Goal: Task Accomplishment & Management: Use online tool/utility

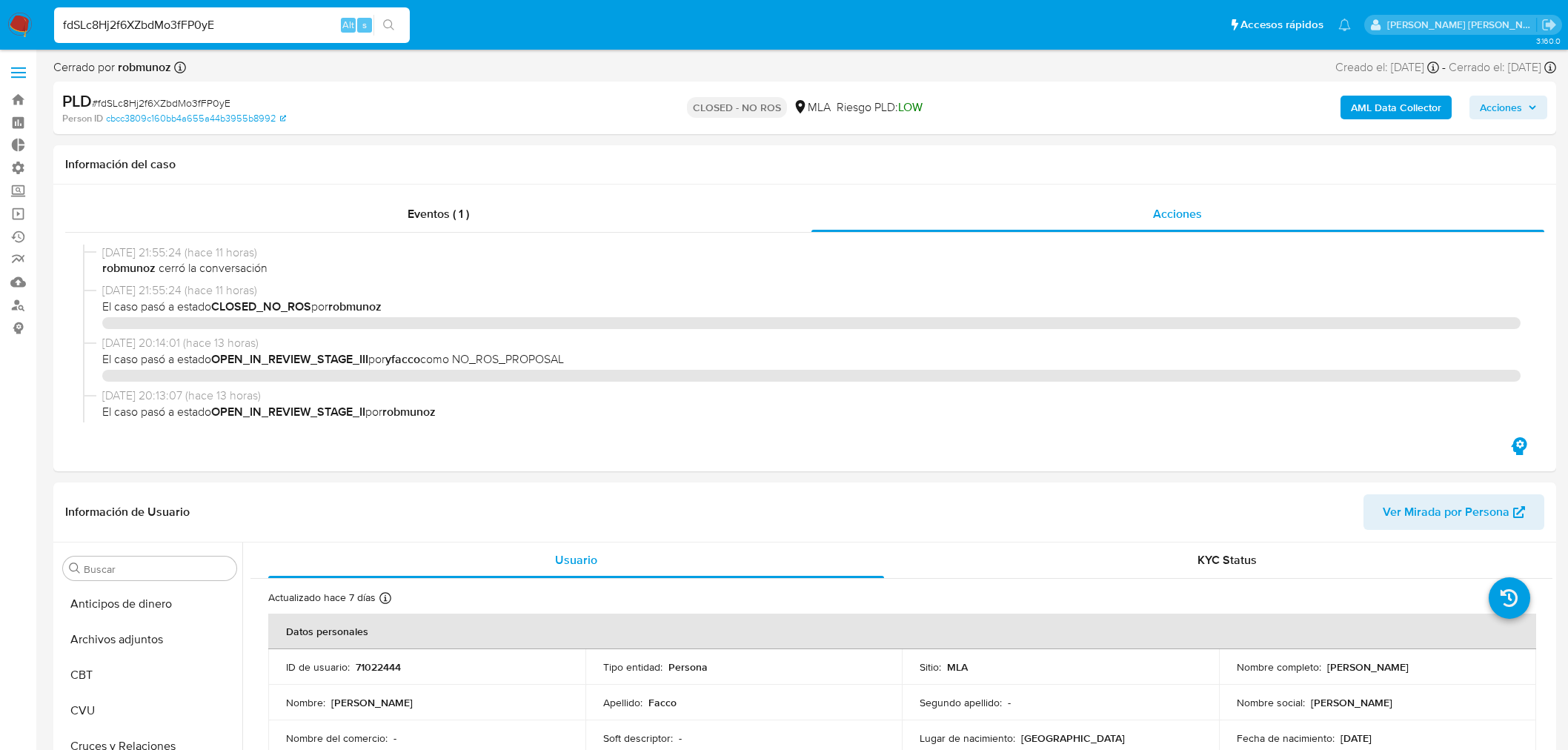
select select "10"
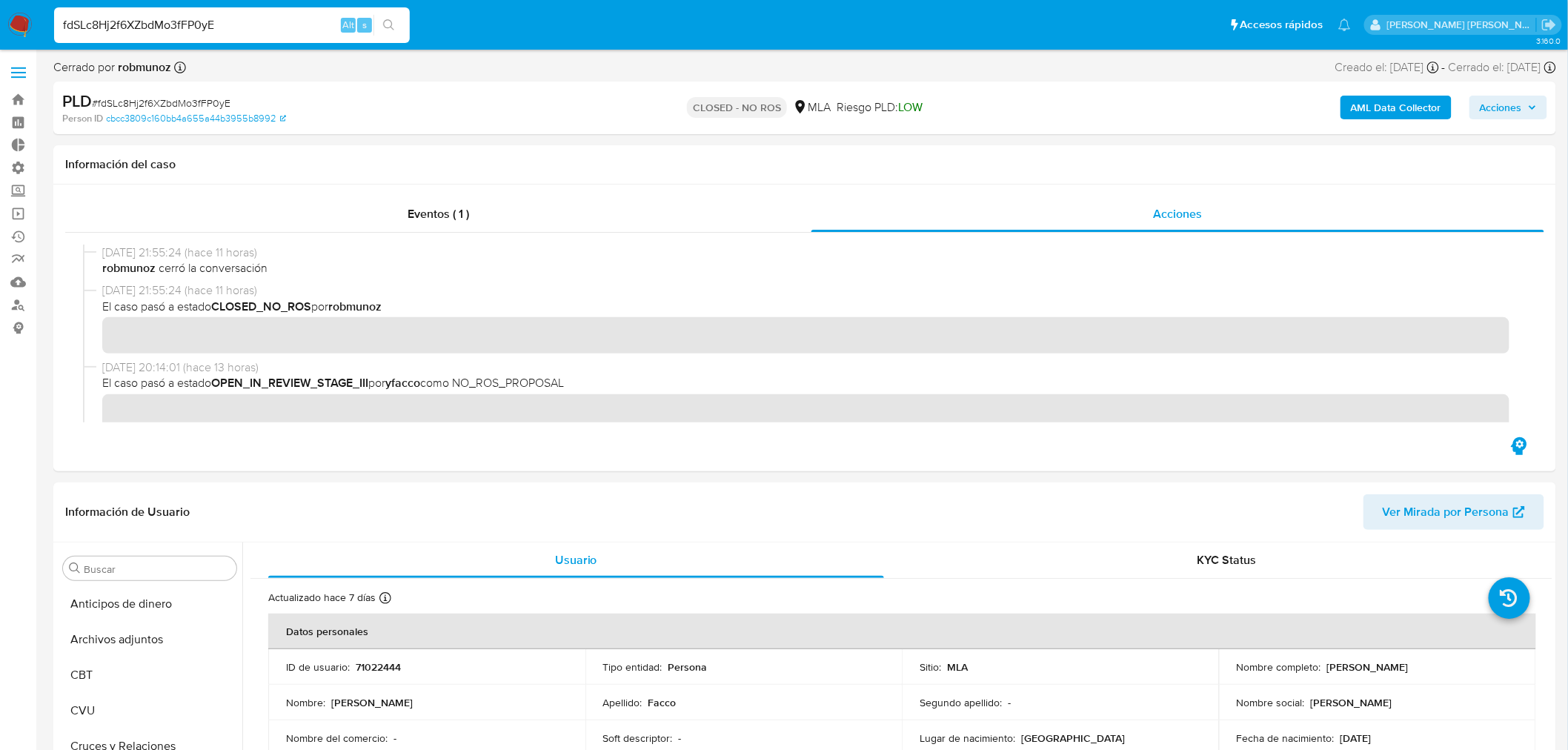
scroll to position [696, 0]
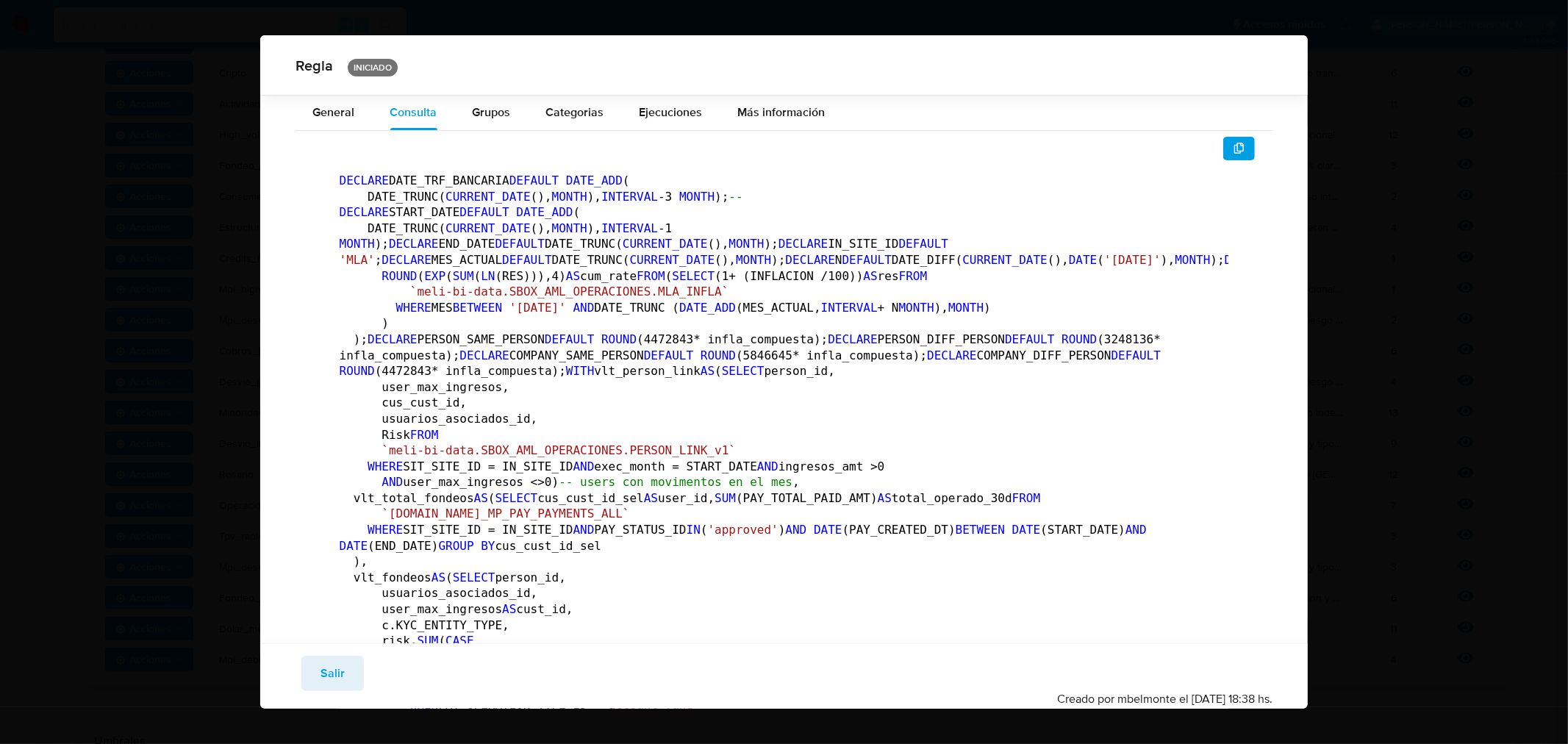
scroll to position [5539, 0]
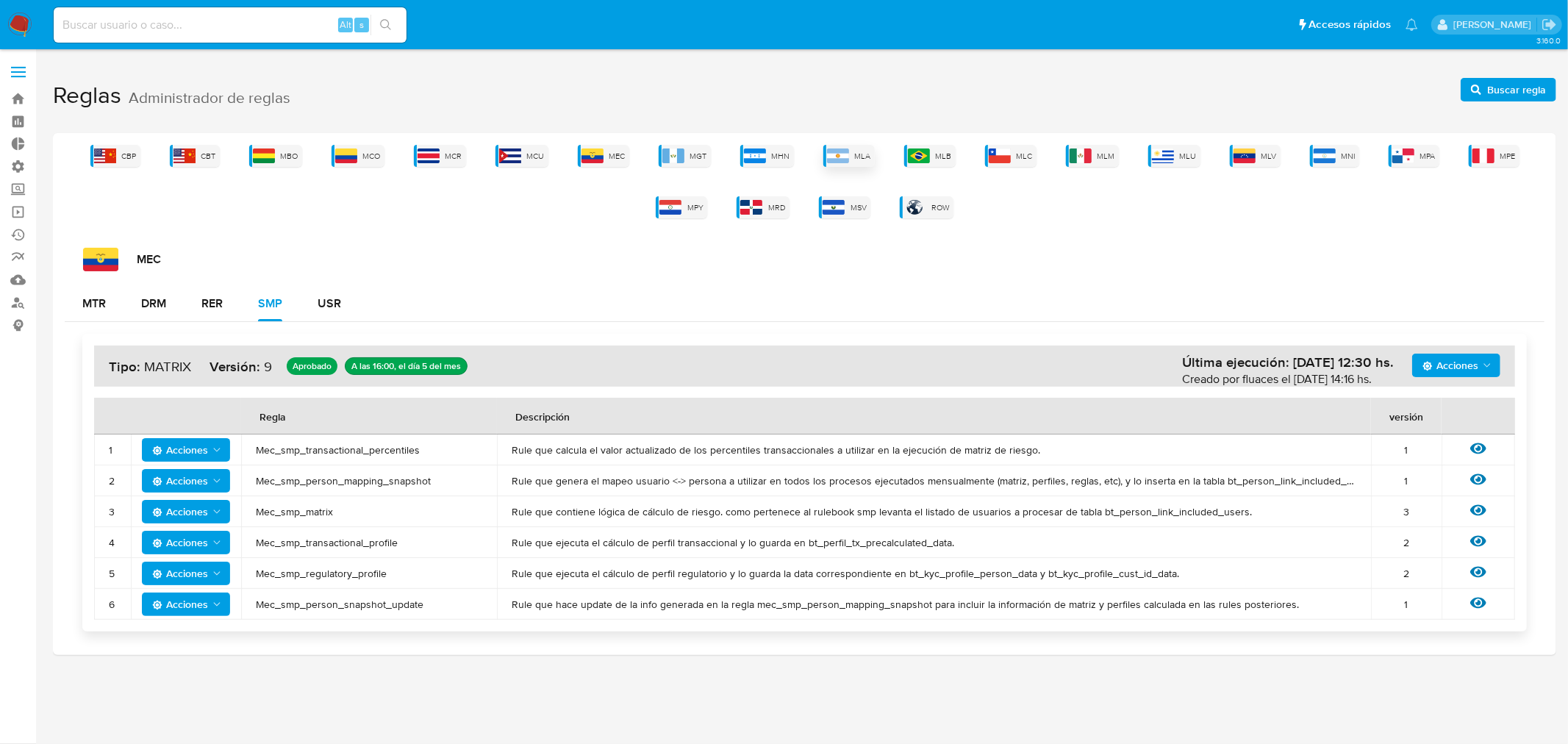
click at [846, 151] on img at bounding box center [838, 156] width 22 height 15
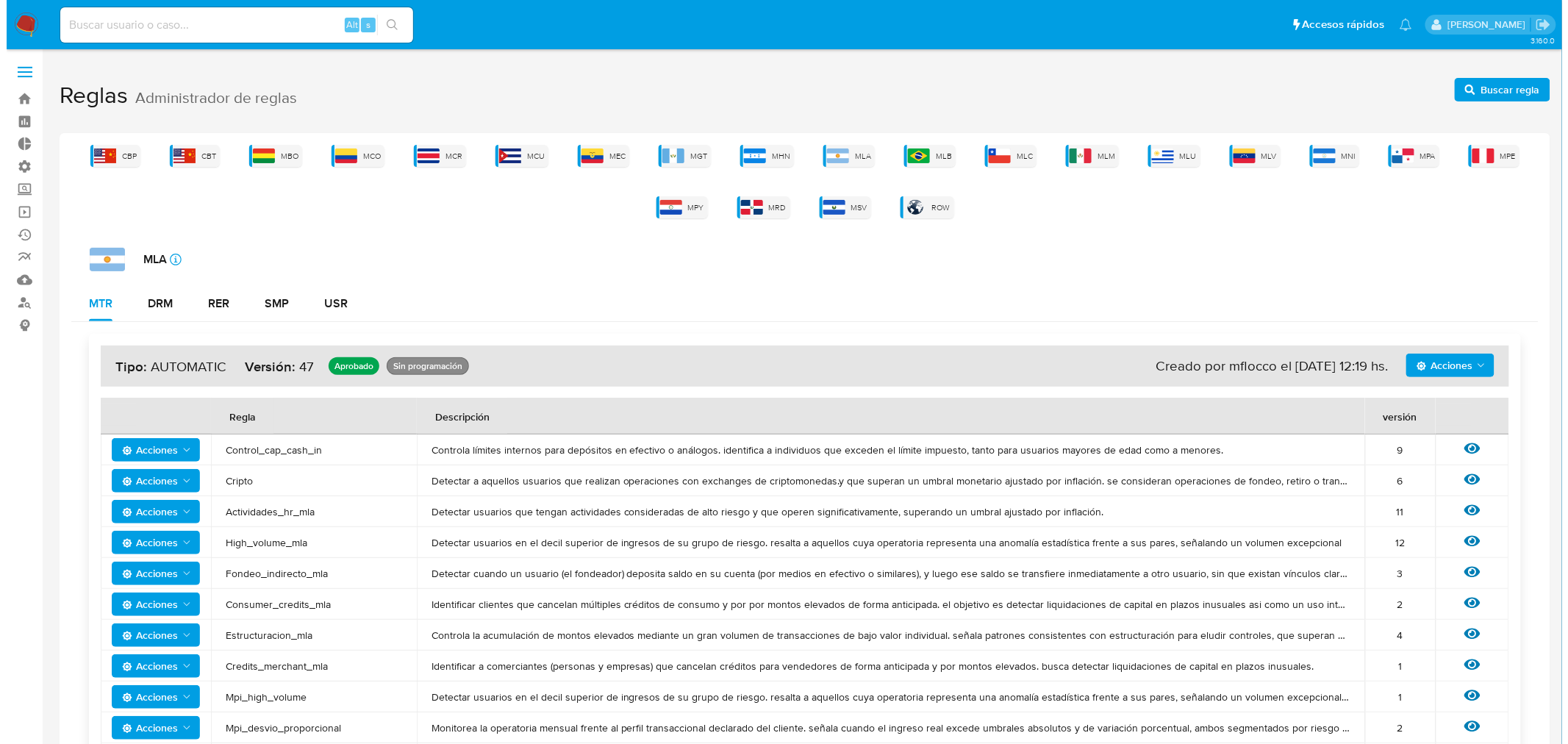
scroll to position [81, 0]
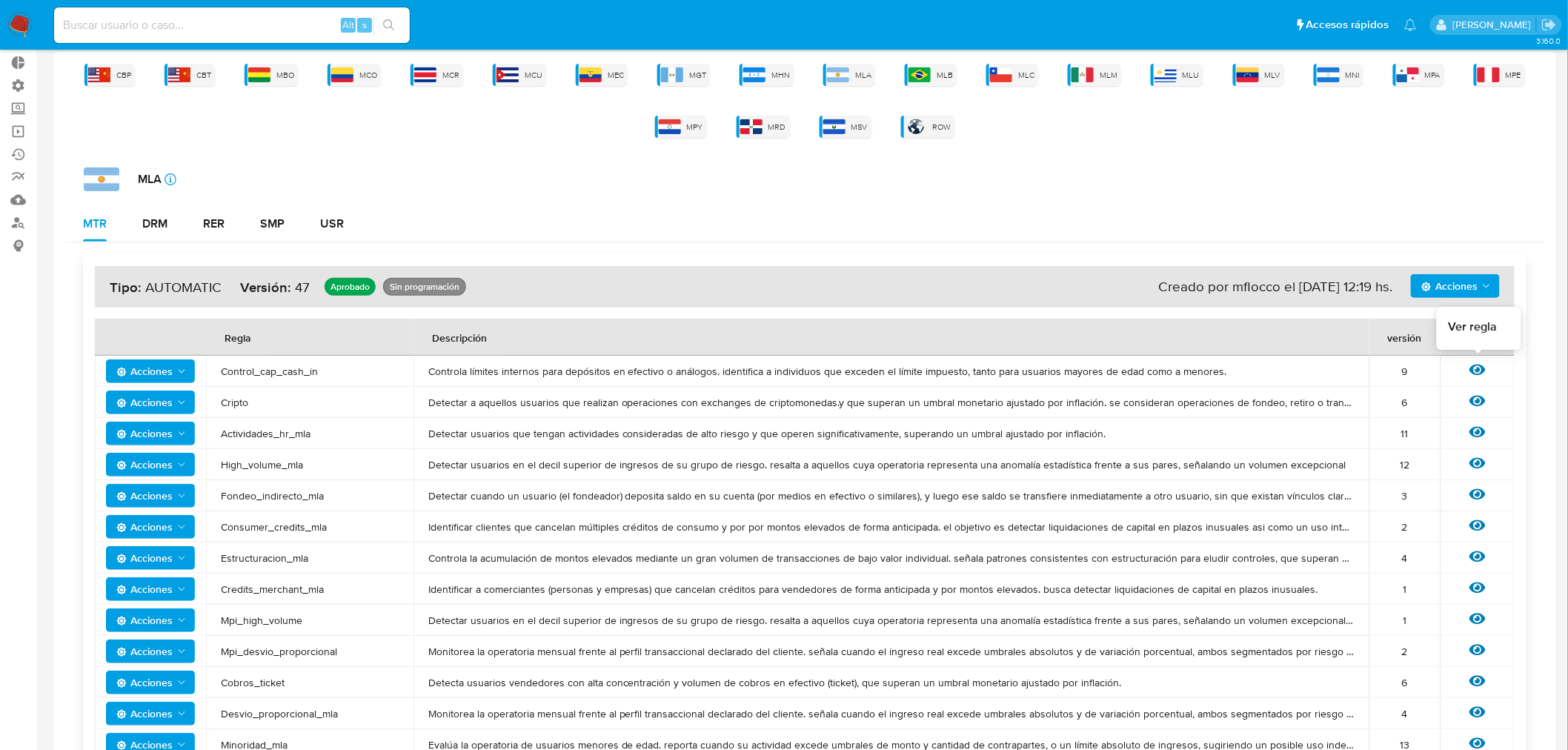
click at [1479, 375] on icon at bounding box center [1478, 370] width 17 height 11
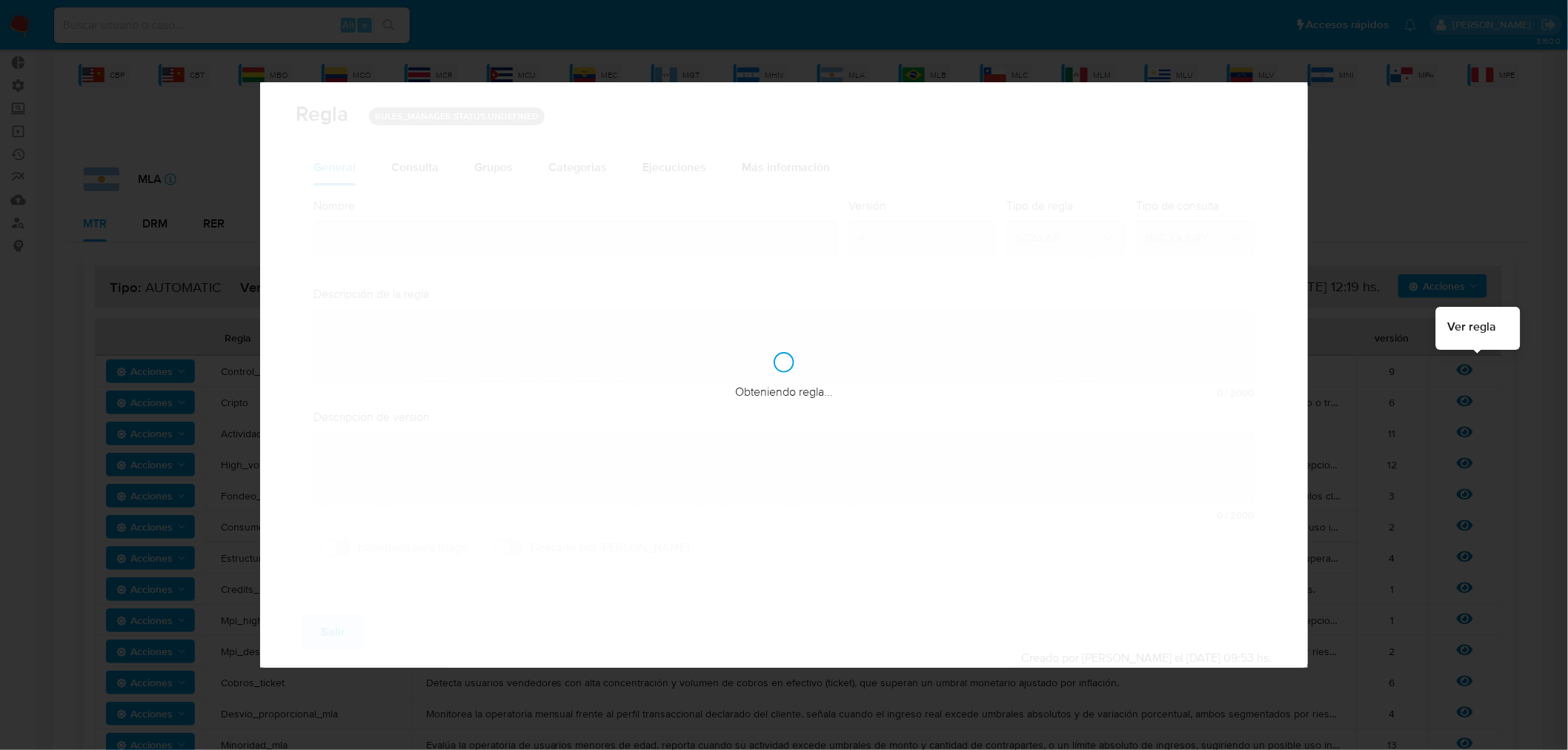
type input "Control_cap_cash_in"
type textarea "Controla límites internos para depósitos en efectivo o análogos. identifica a i…"
type textarea "Detectar usuarios de personas que se esten fondeando de manera elevada con efec…"
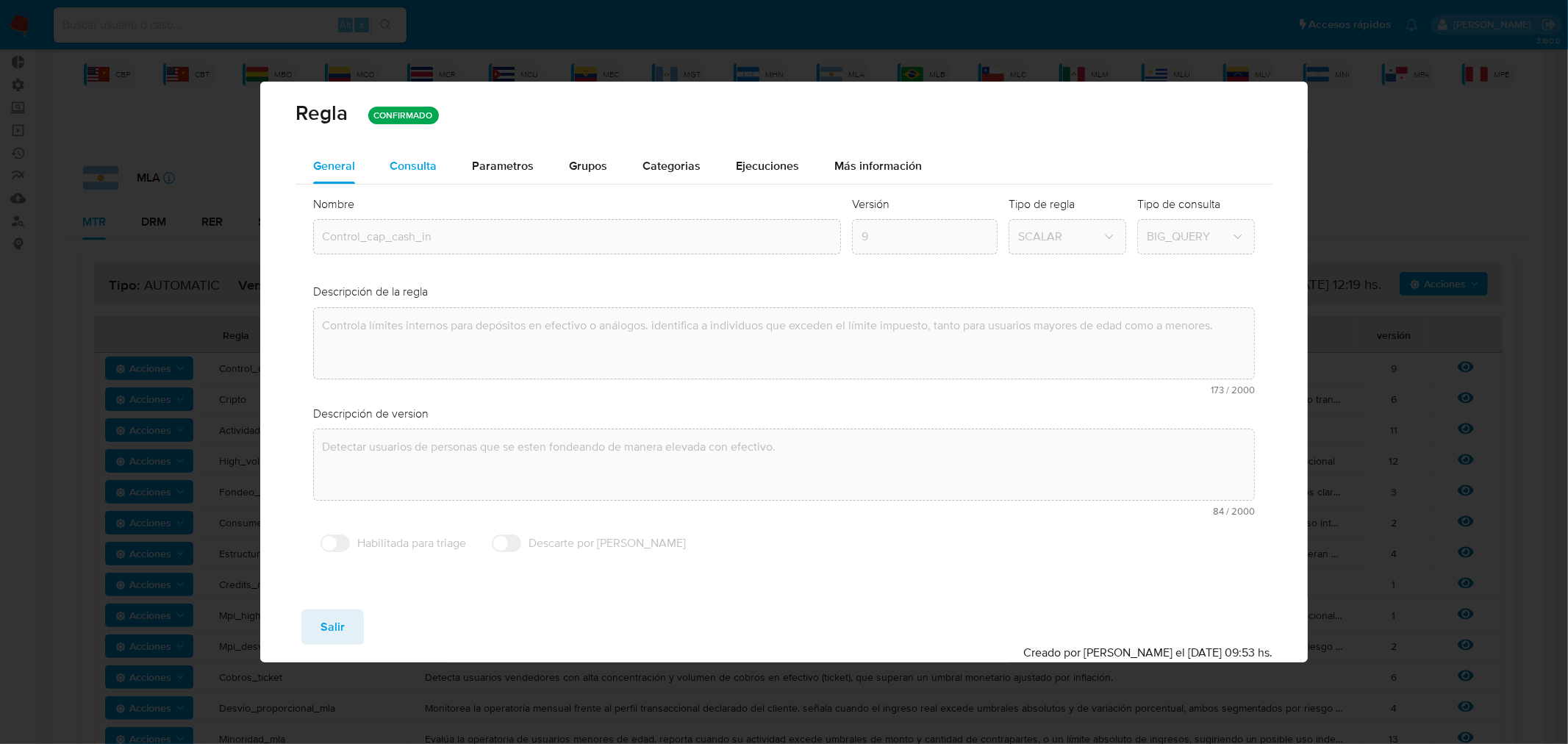
click at [406, 169] on span "Consulta" at bounding box center [413, 166] width 47 height 16
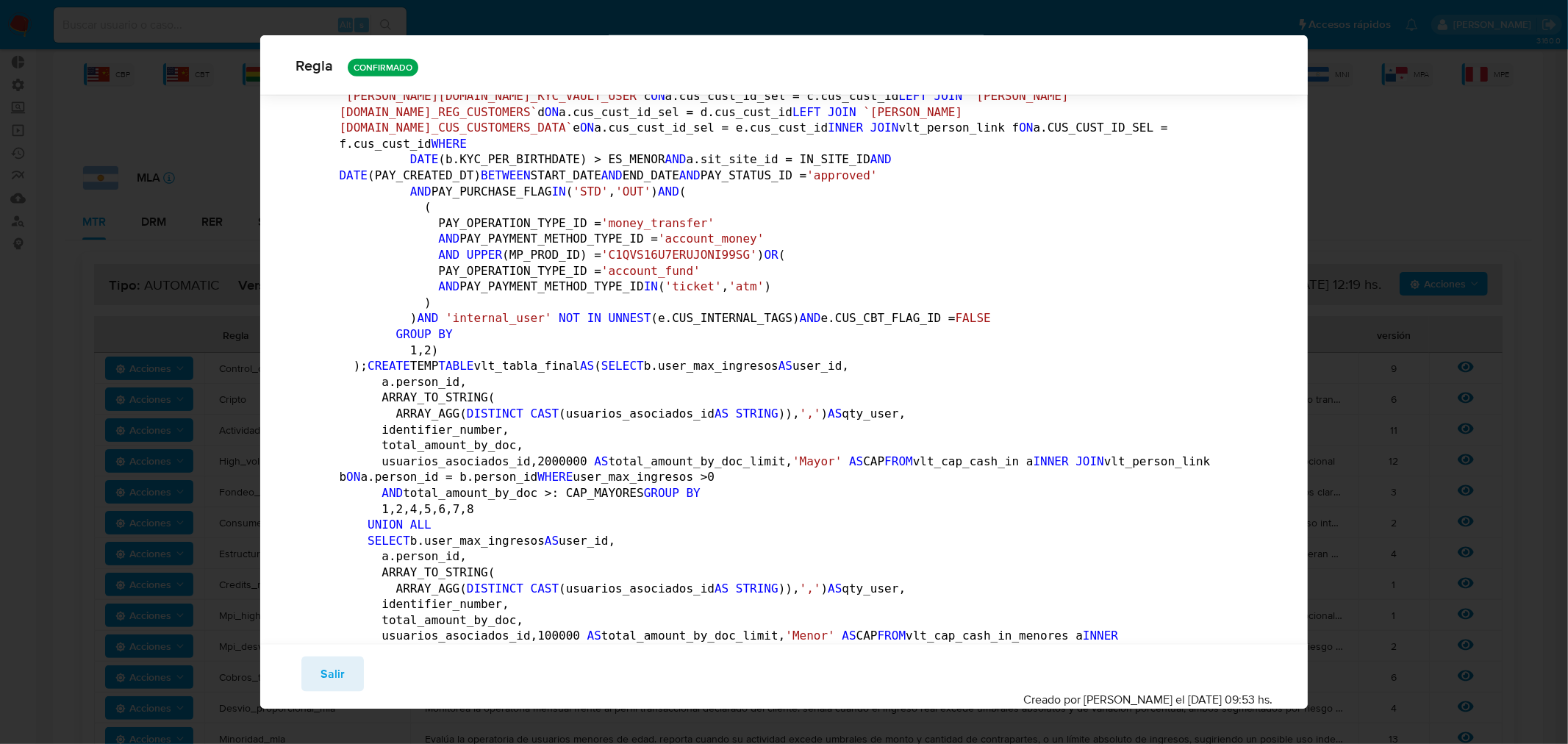
scroll to position [1382, 0]
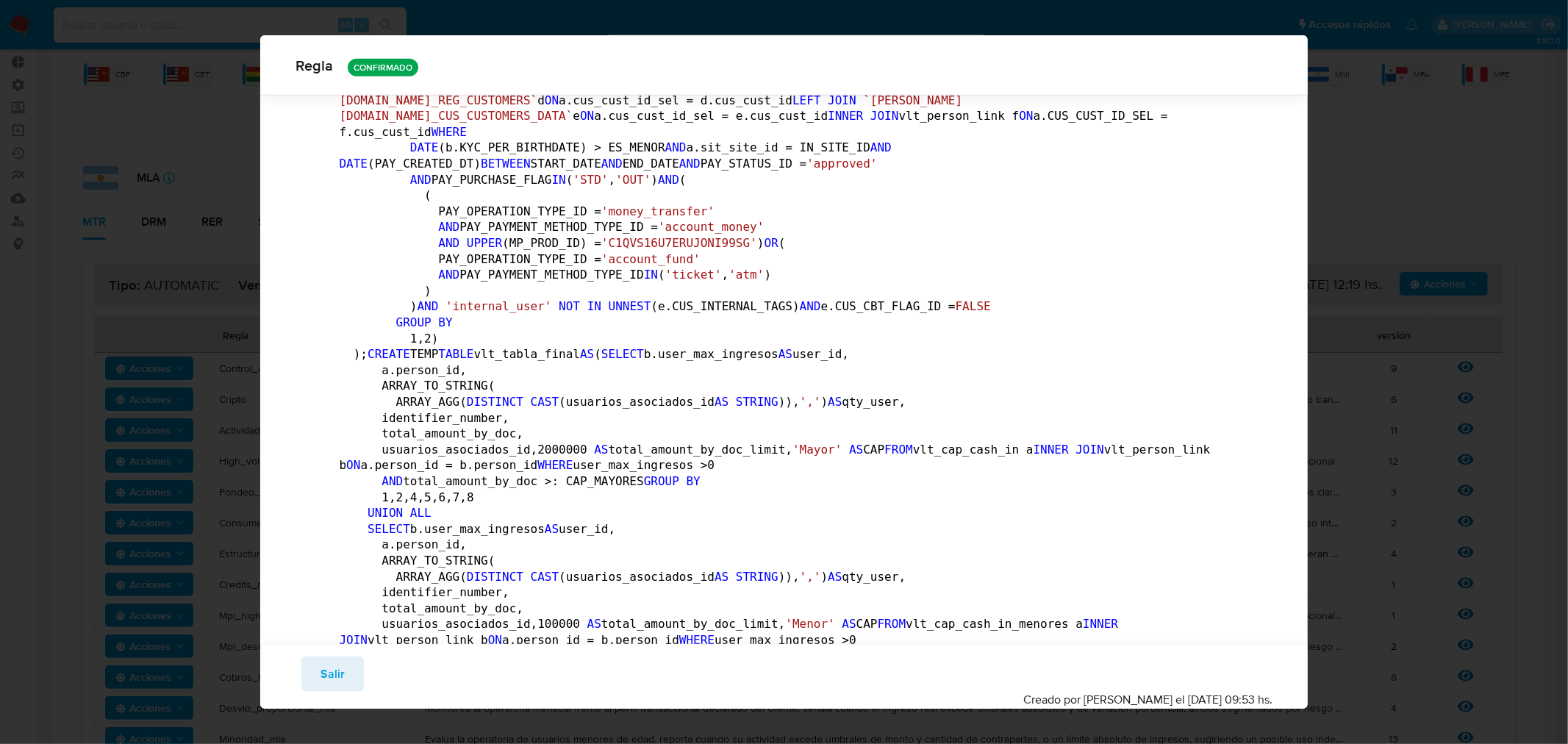
click at [338, 679] on span "Salir" at bounding box center [332, 673] width 25 height 32
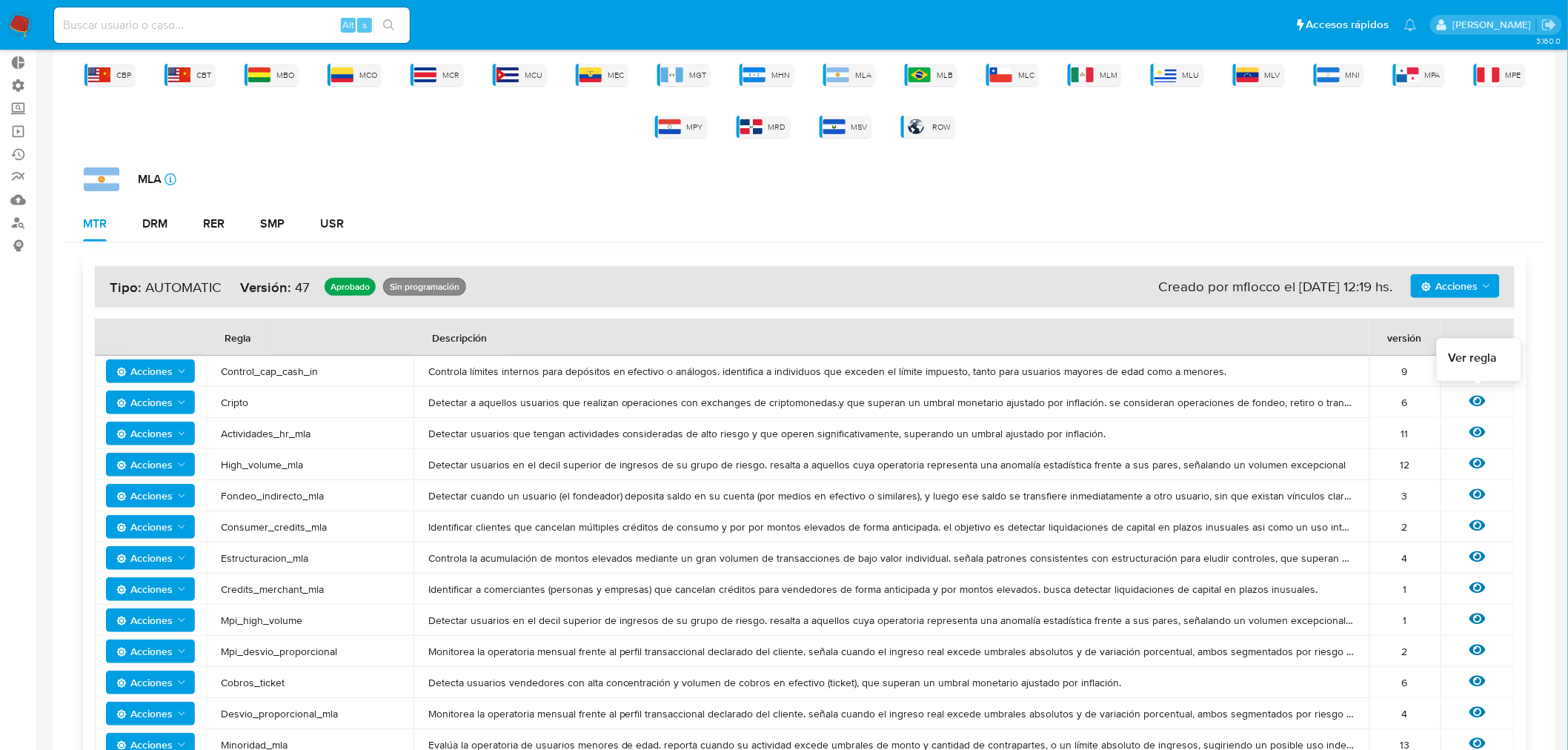
click at [1473, 401] on icon at bounding box center [1478, 401] width 17 height 11
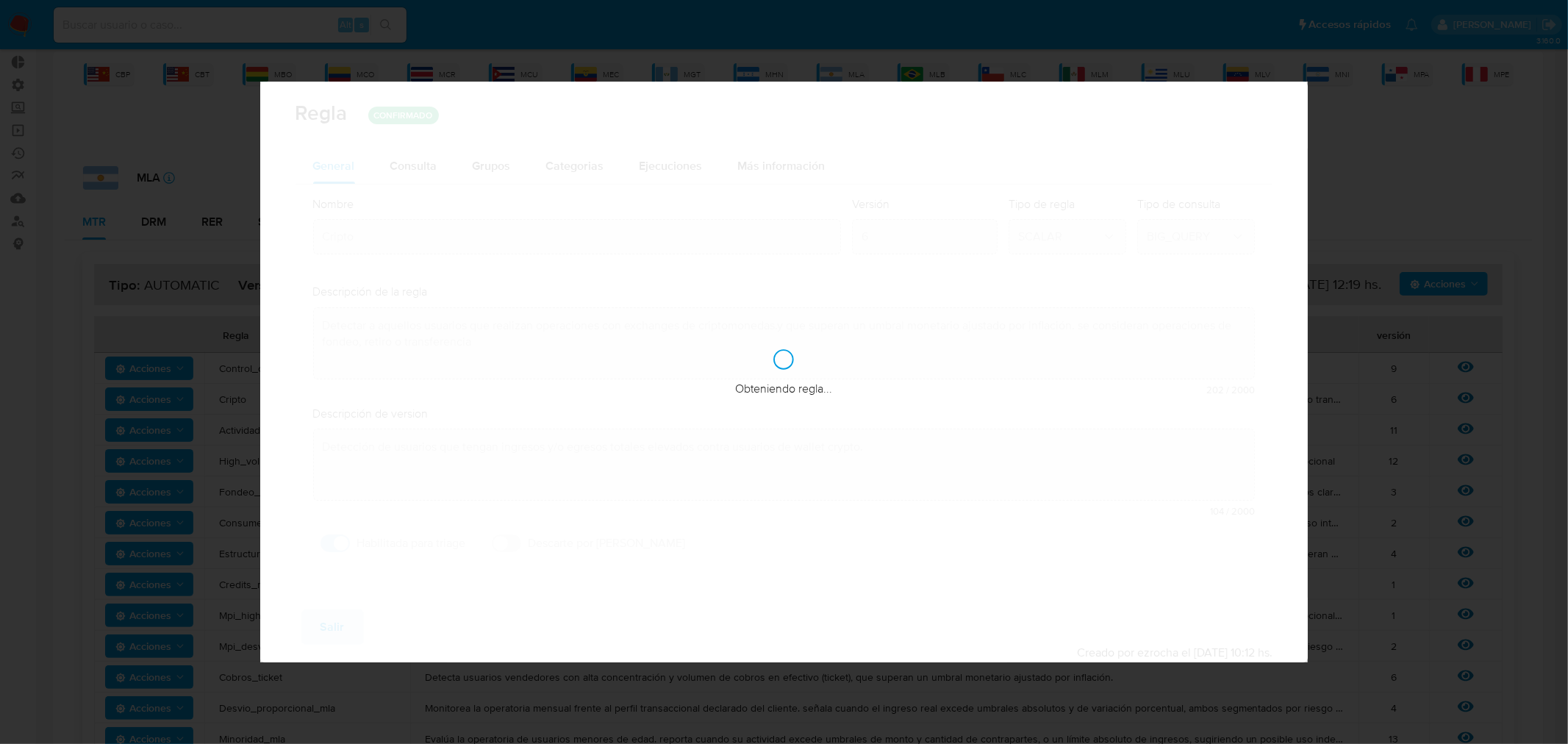
checkbox input "true"
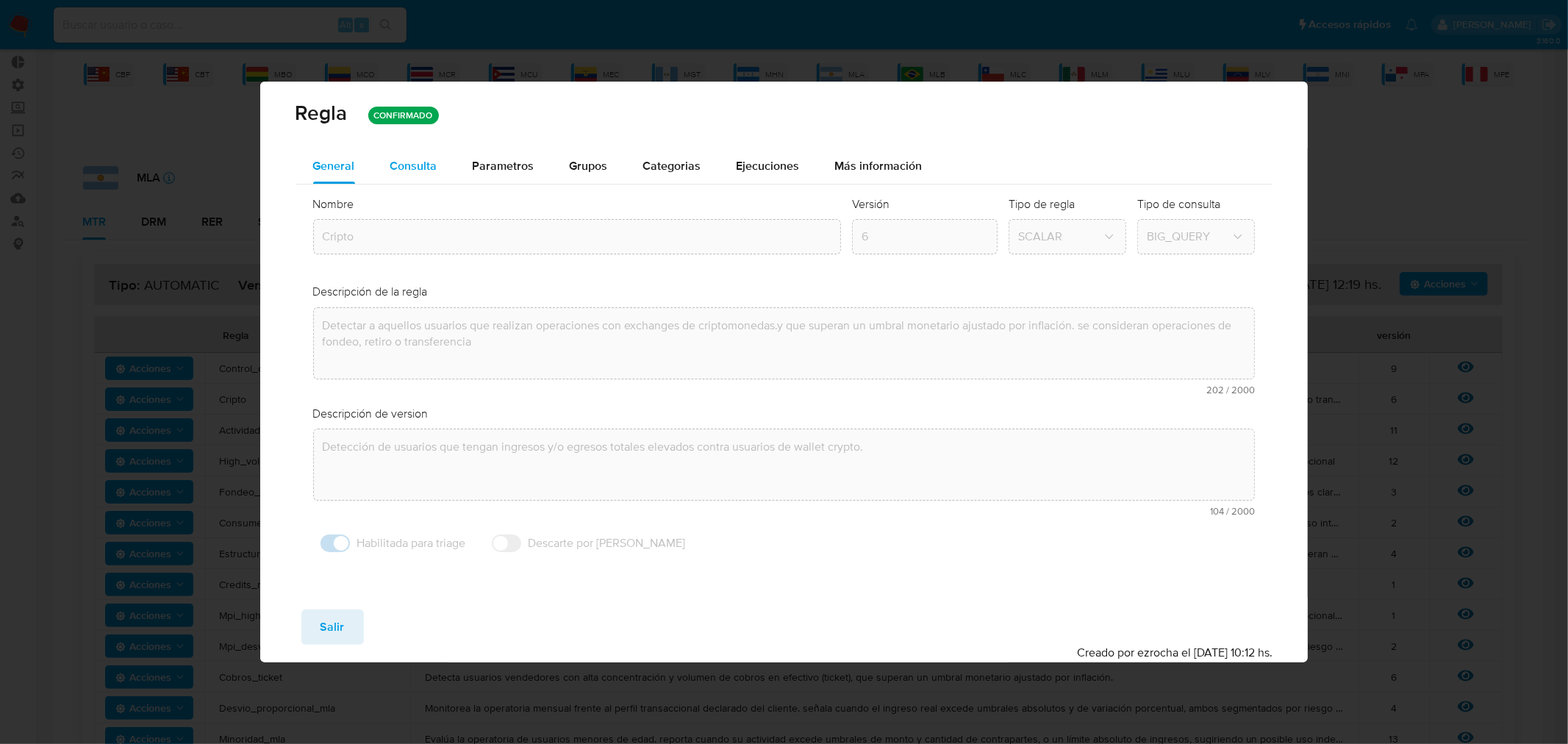
click at [422, 162] on span "Consulta" at bounding box center [413, 166] width 47 height 16
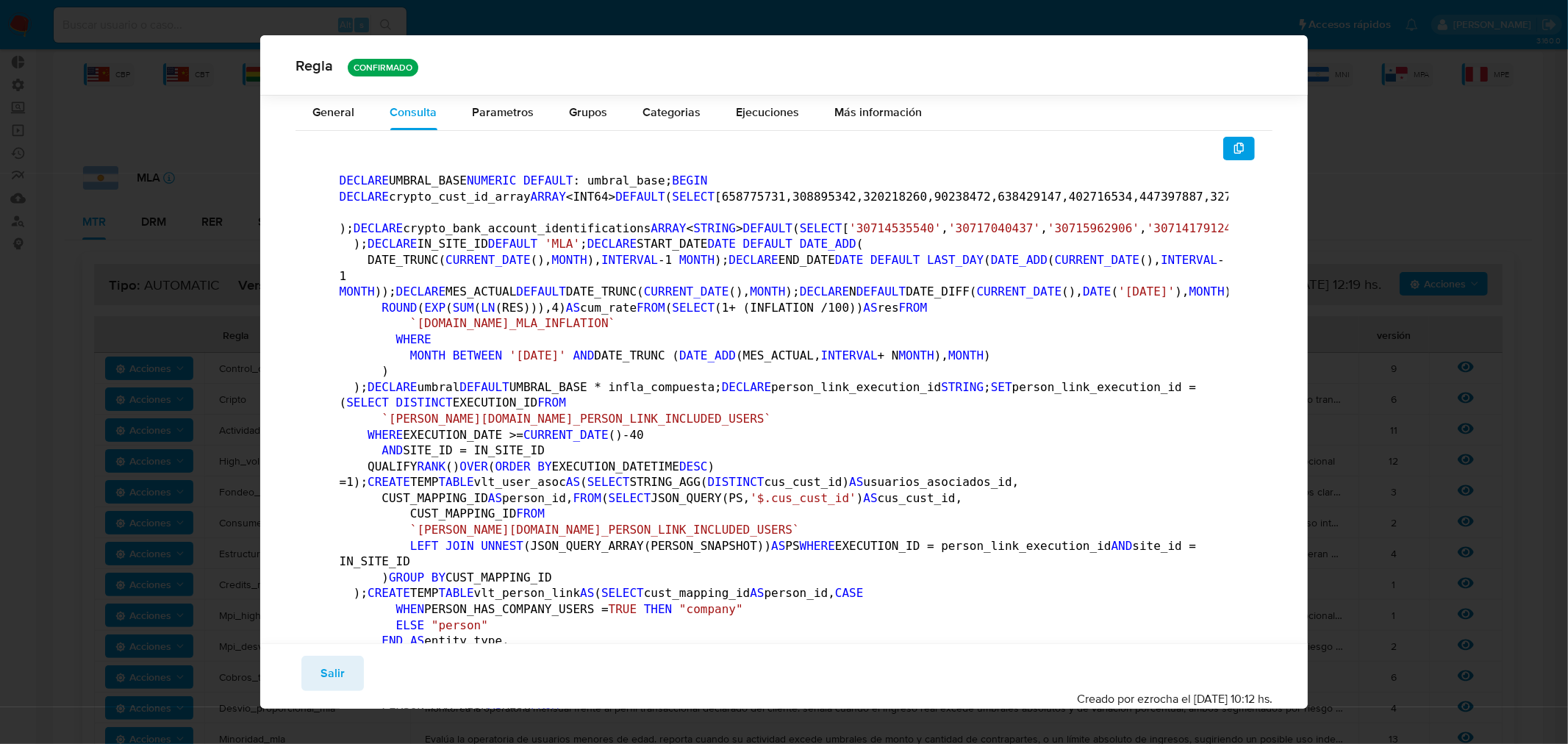
scroll to position [5621, 0]
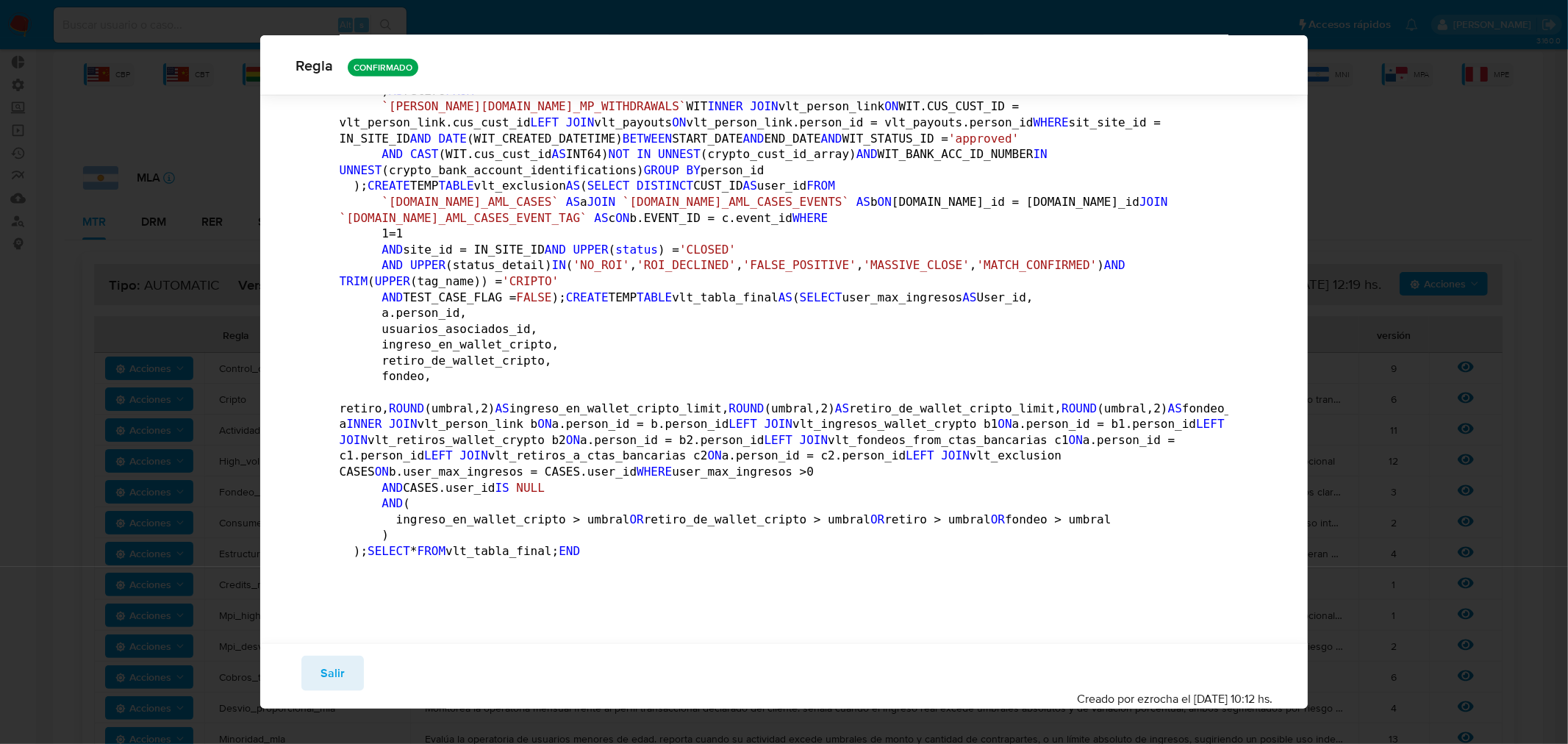
click at [337, 669] on span "Salir" at bounding box center [332, 673] width 25 height 32
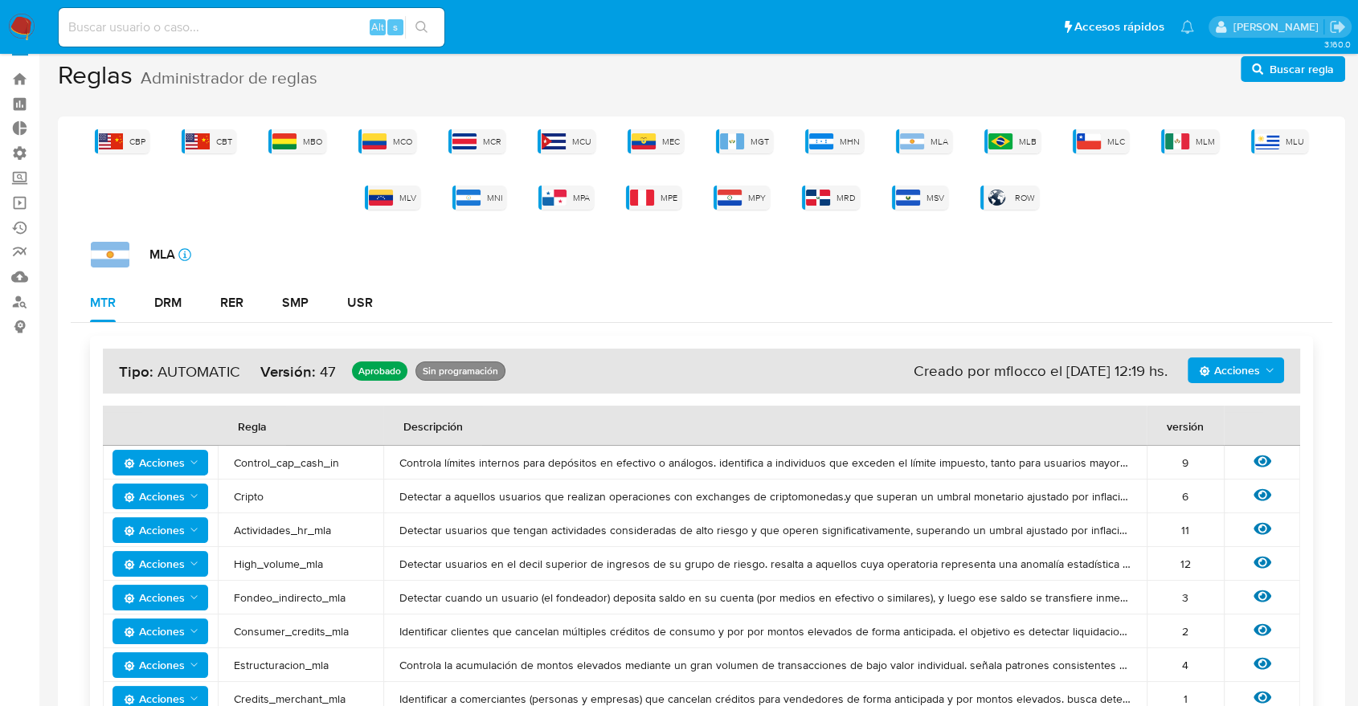
scroll to position [0, 0]
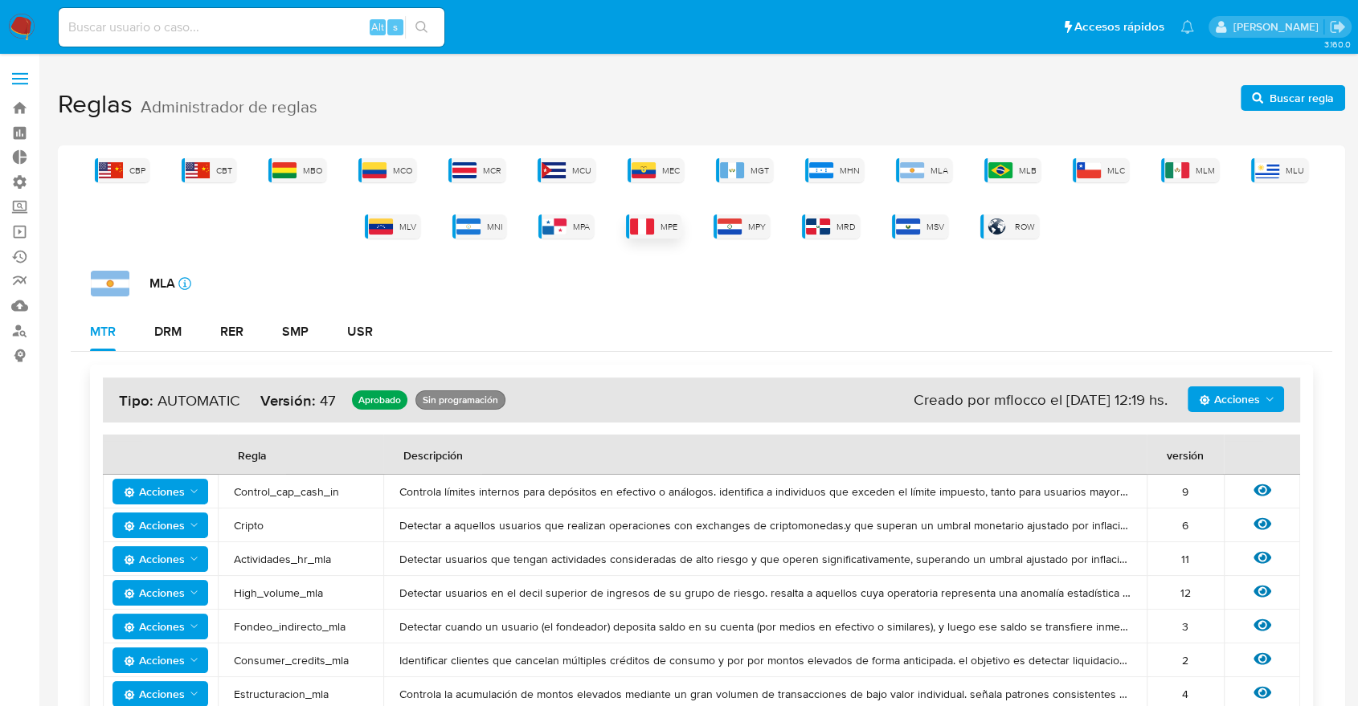
click at [652, 225] on img at bounding box center [642, 227] width 24 height 16
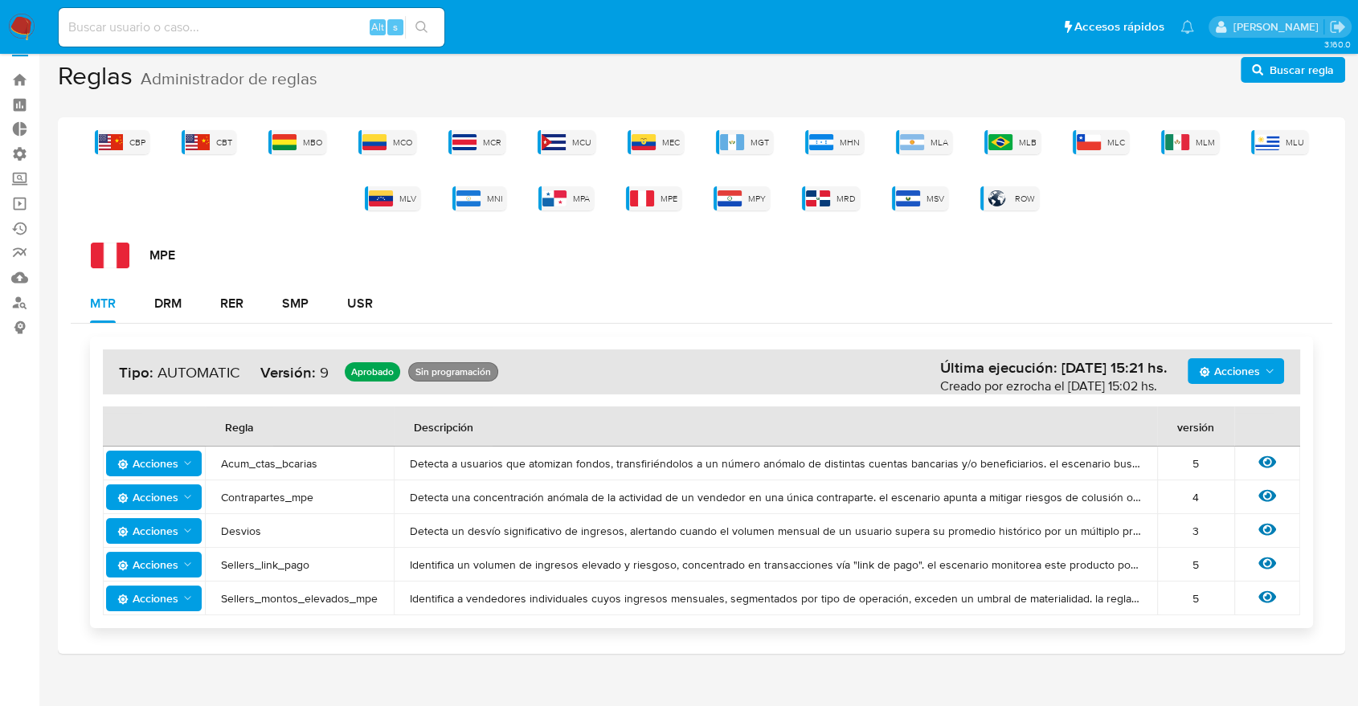
scroll to position [44, 0]
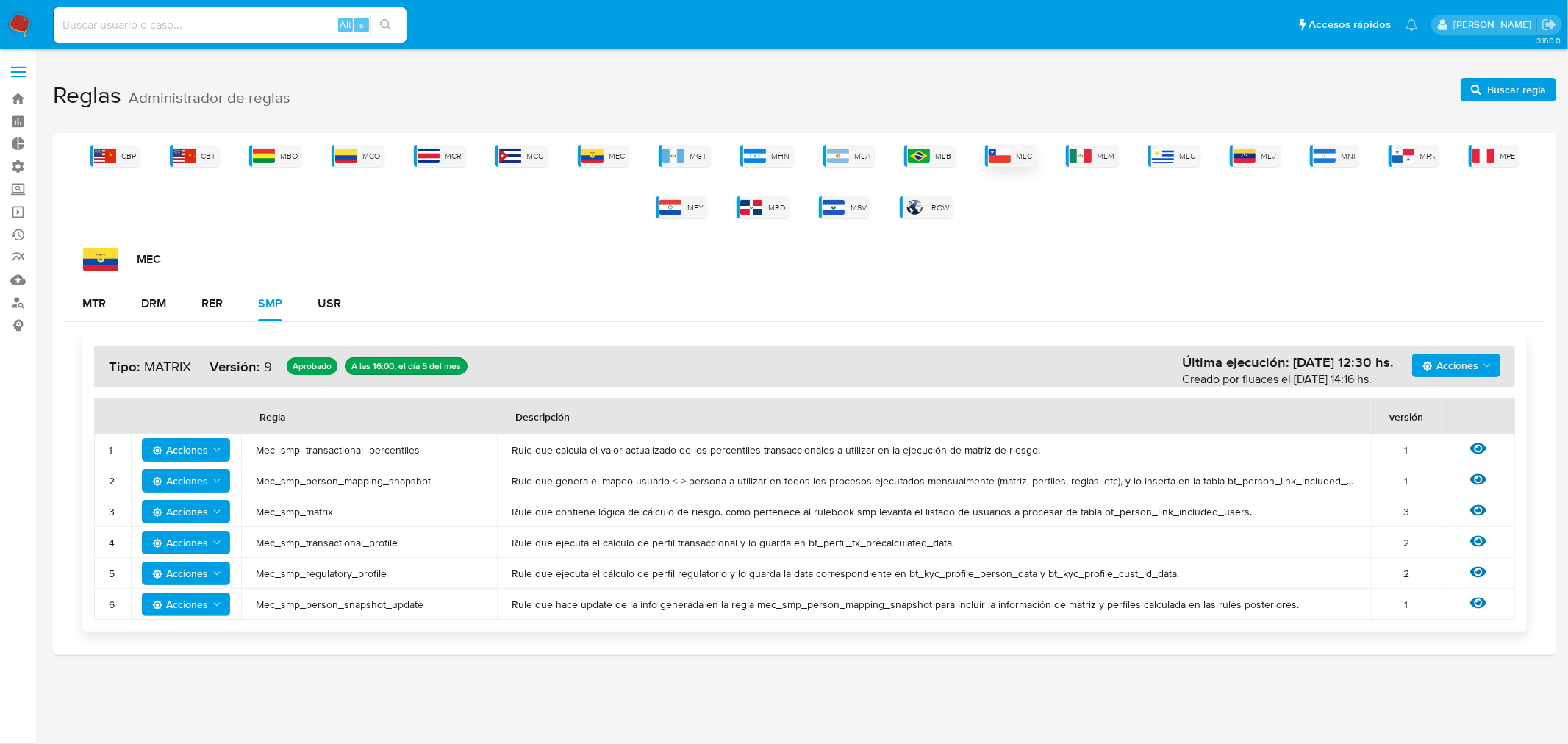
click at [1023, 152] on span "MLC" at bounding box center [1025, 156] width 16 height 11
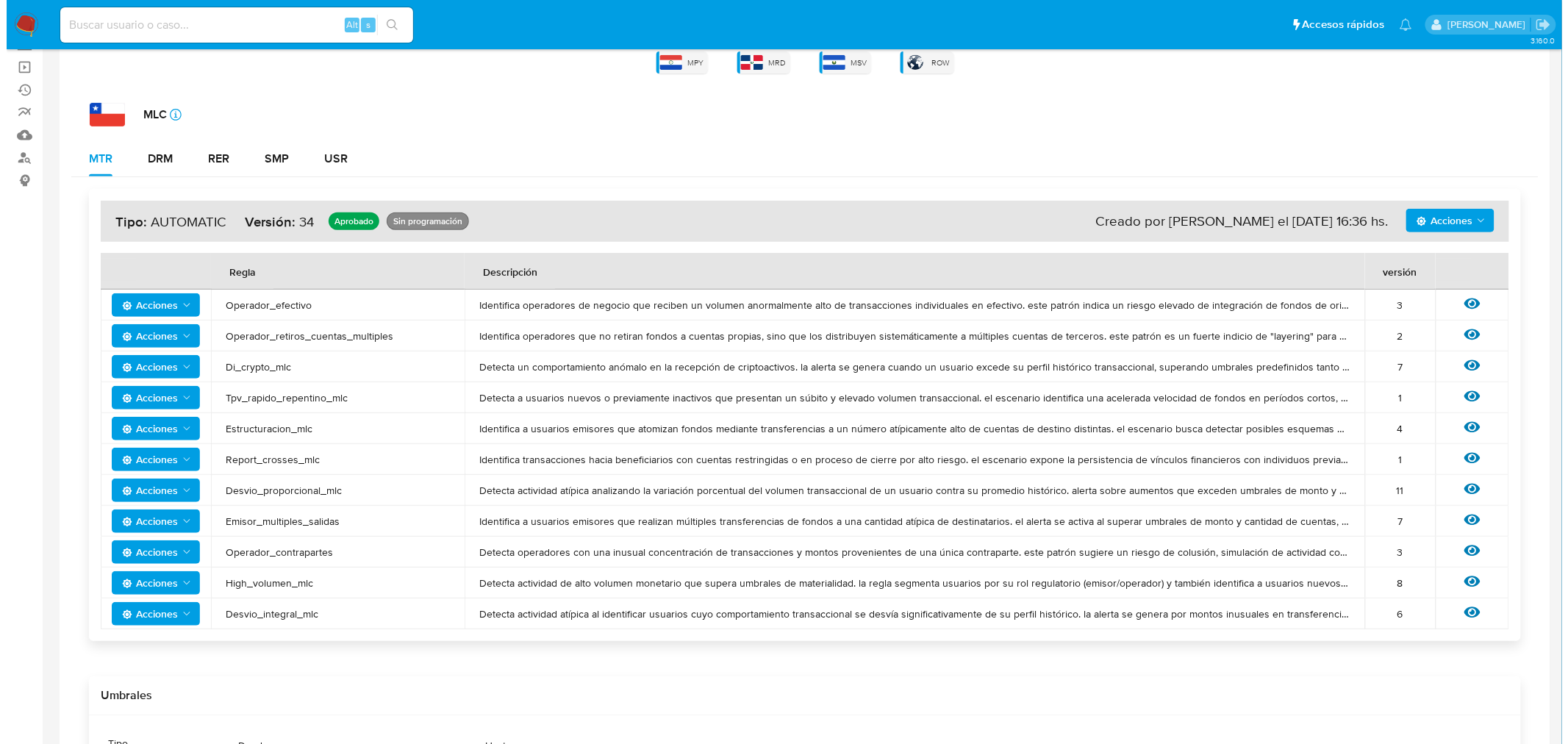
scroll to position [163, 0]
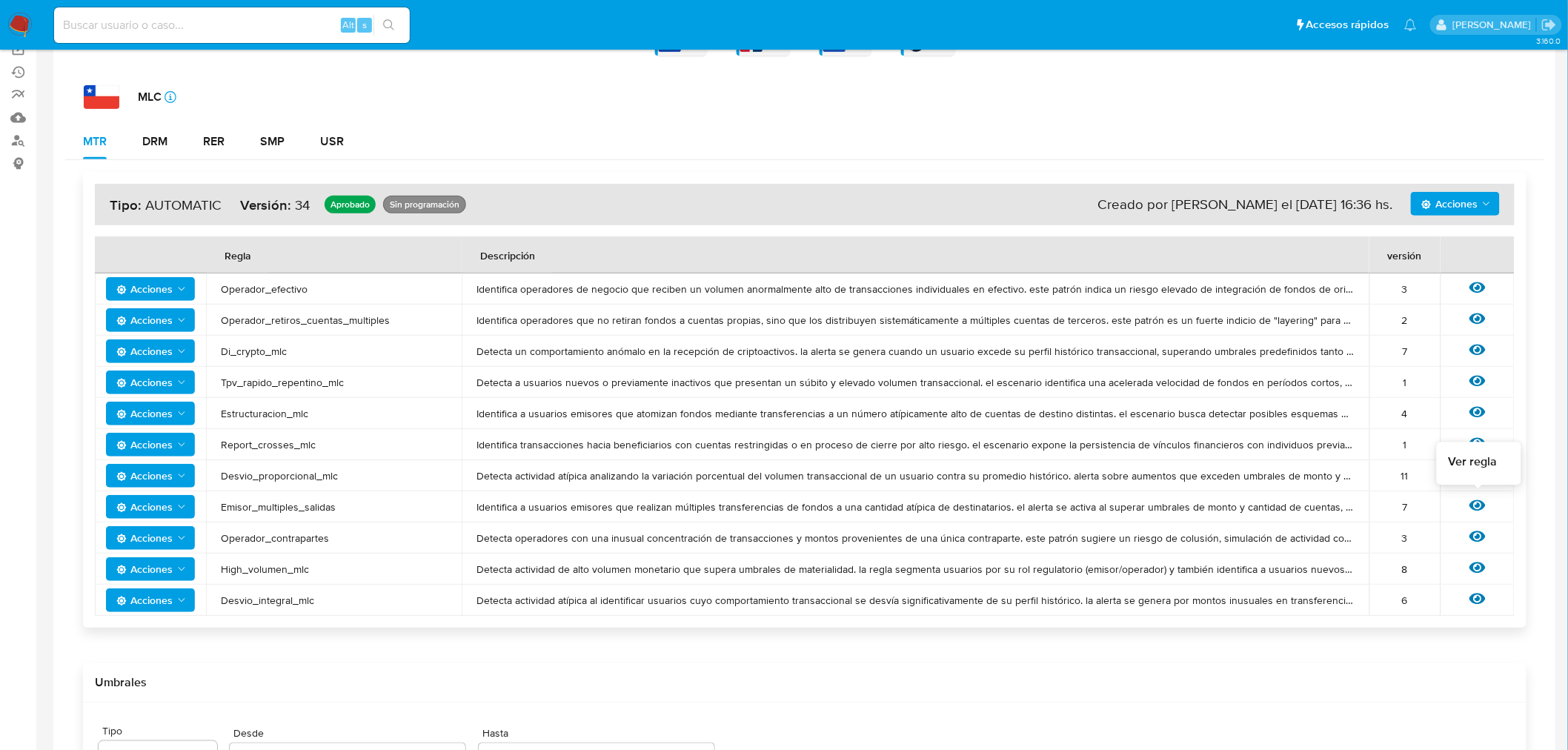
click at [1473, 507] on icon at bounding box center [1478, 506] width 17 height 17
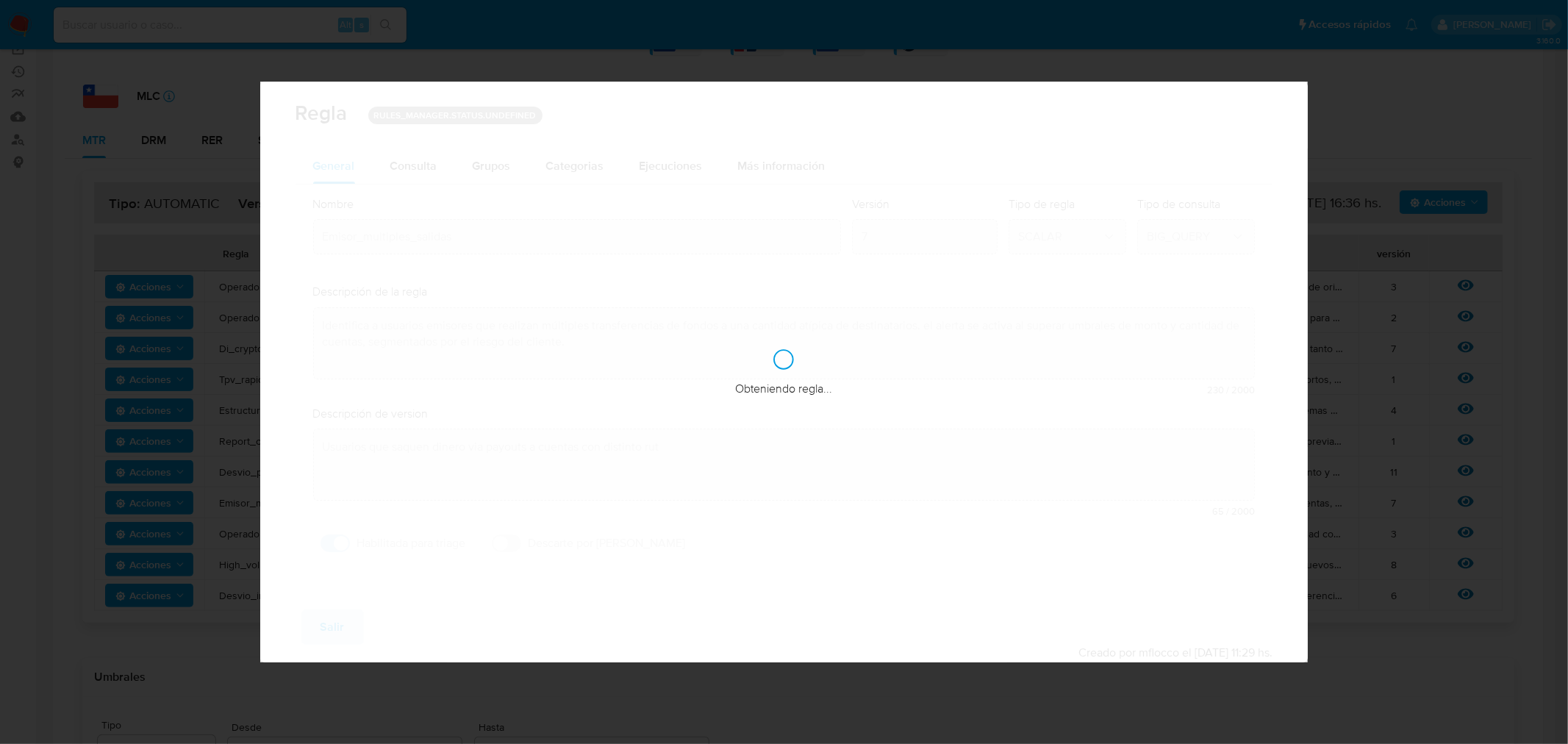
checkbox input "true"
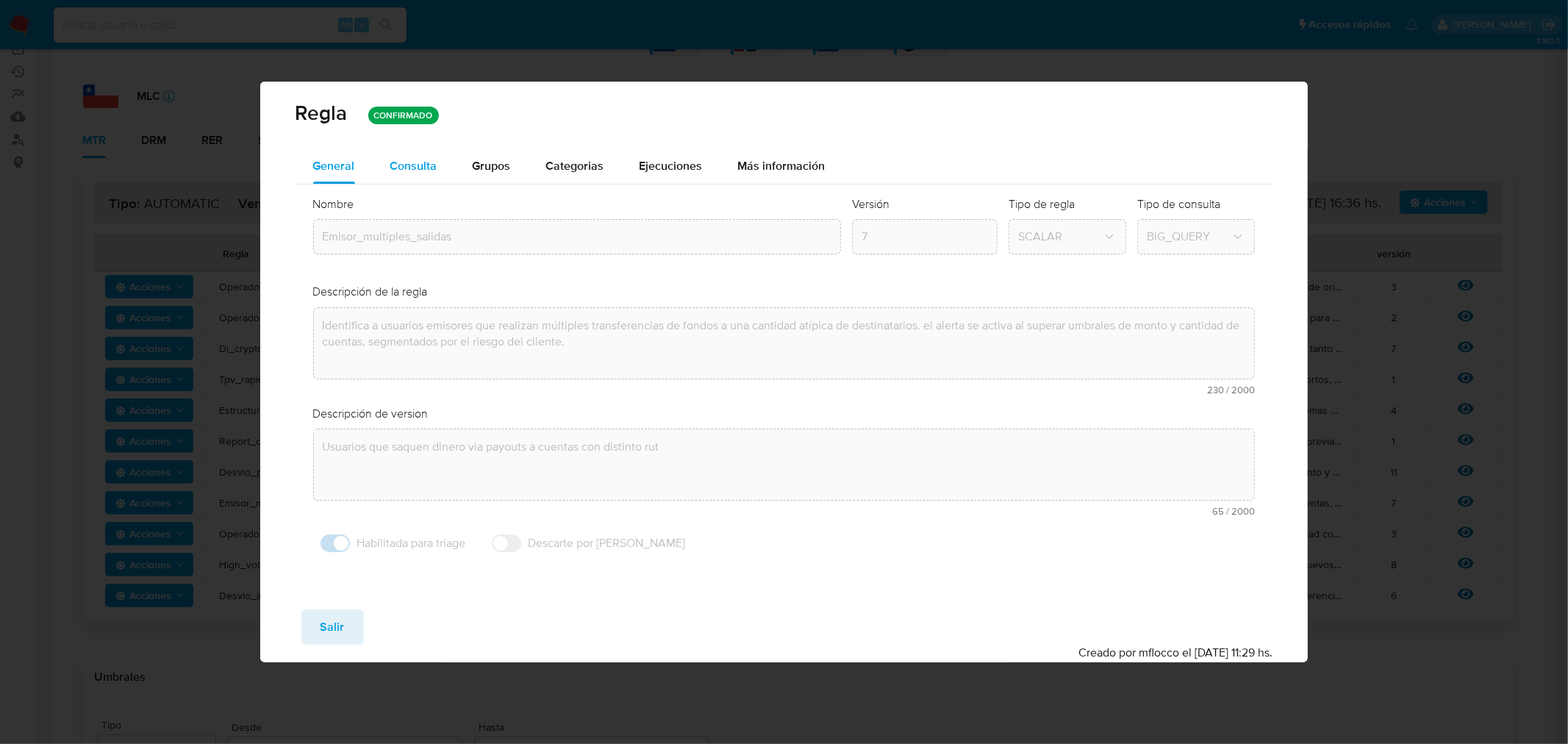
click at [422, 164] on span "Consulta" at bounding box center [413, 166] width 47 height 16
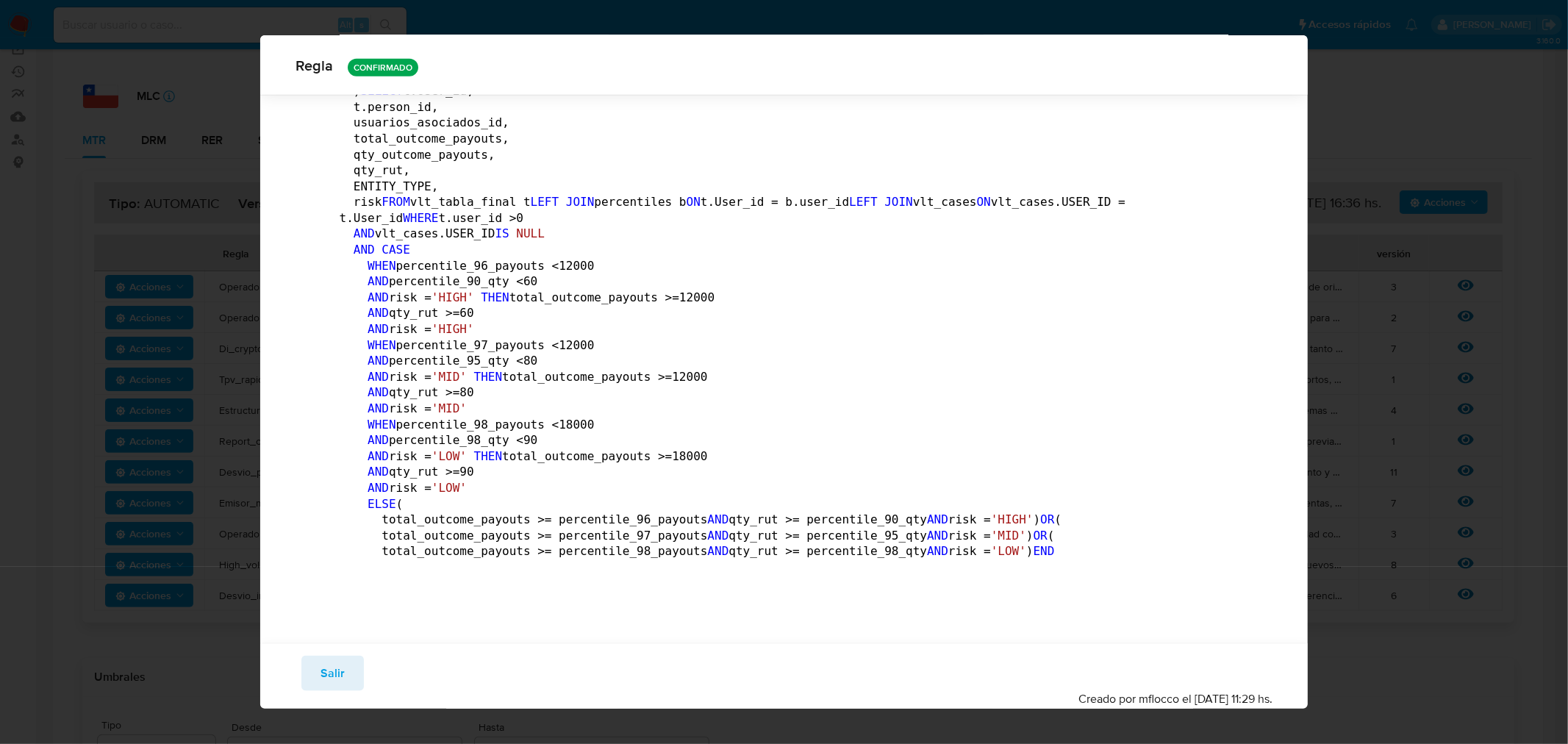
scroll to position [2040, 0]
click at [334, 667] on span "Salir" at bounding box center [332, 673] width 25 height 32
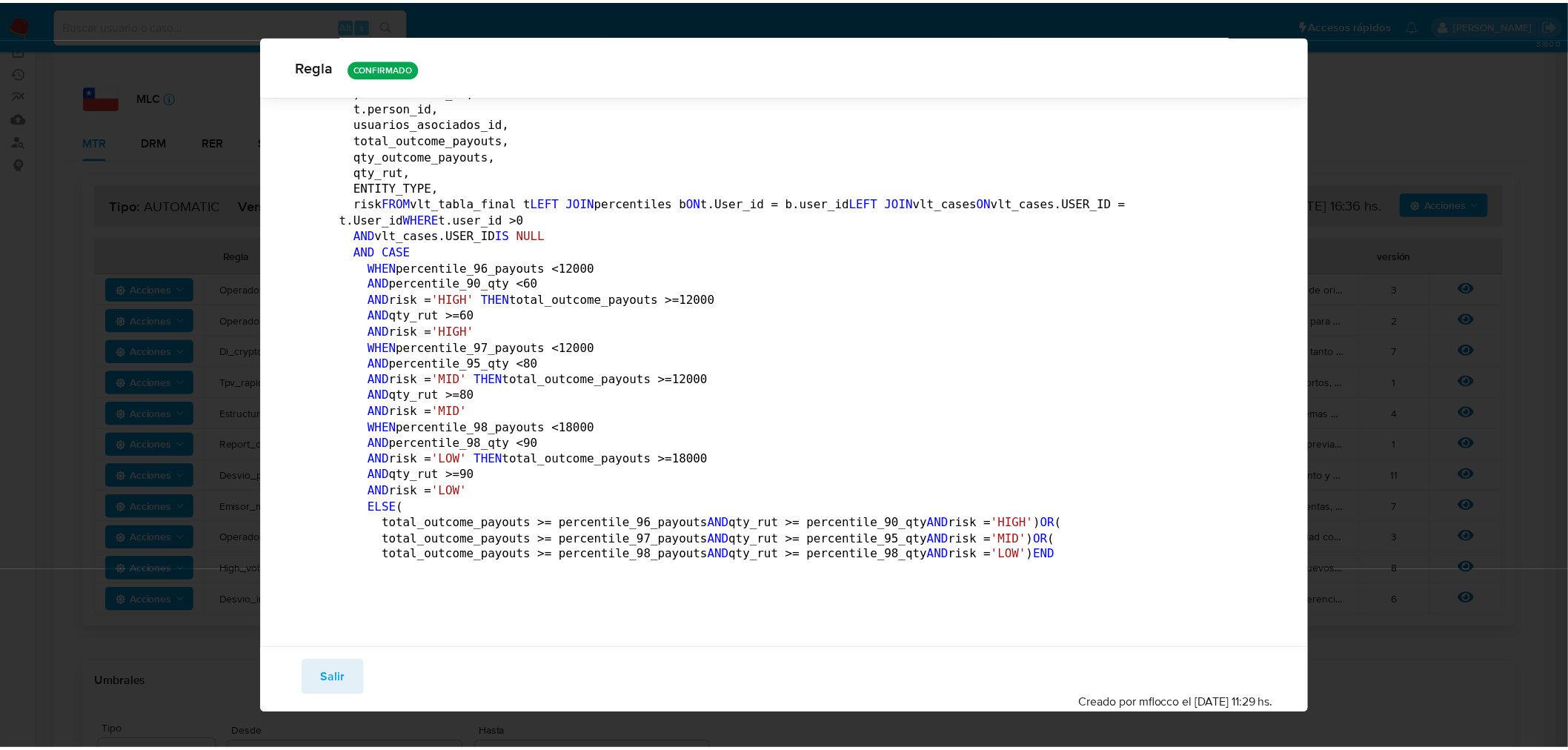
scroll to position [0, 0]
